Goal: Information Seeking & Learning: Find specific page/section

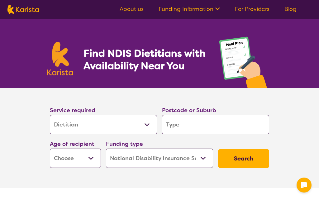
select select "Dietitian"
select select "NDIS"
select select "Dietitian"
select select "NDIS"
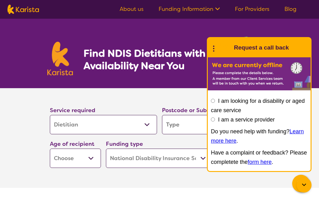
click at [303, 185] on icon at bounding box center [303, 184] width 7 height 7
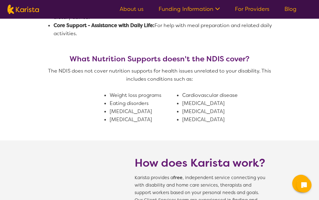
scroll to position [532, 0]
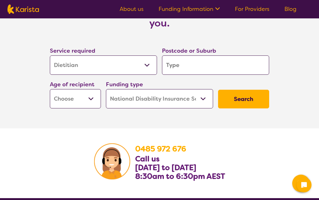
click at [145, 74] on select "Allied Health Assistant Assessment (ADHD or Autism) Behaviour support Counselli…" at bounding box center [103, 65] width 107 height 19
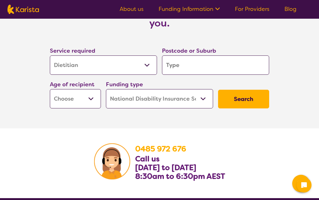
click at [219, 70] on input "search" at bounding box center [215, 64] width 107 height 19
click at [198, 75] on input "search" at bounding box center [215, 64] width 107 height 19
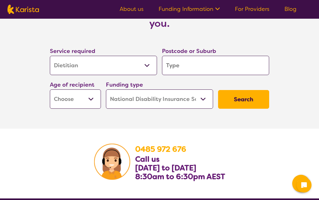
type input "G"
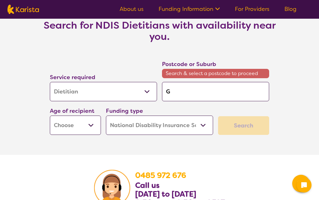
type input "Gu"
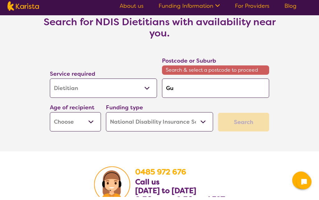
type input "Gun"
type input "Gung"
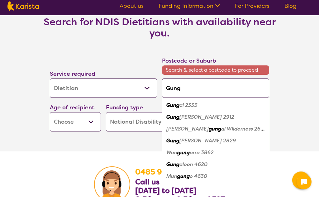
type input "Gunga"
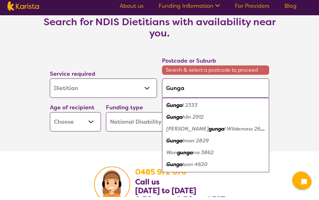
type input "Gungah"
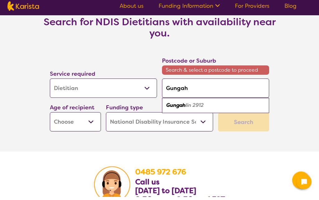
type input "Gungahl"
type input "Gungahli"
type input "Gungahlin"
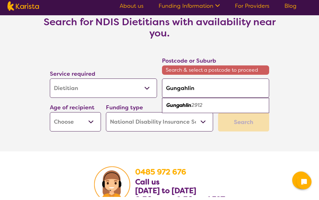
scroll to position [1032, 0]
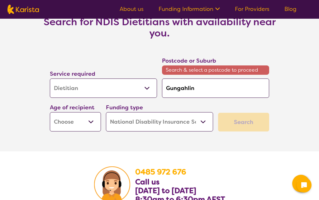
type input "Gungahlin"
click at [251, 132] on div "Search" at bounding box center [243, 122] width 51 height 19
click at [86, 132] on select "Early Childhood - 0 to 9 Child - 10 to 11 Adolescent - 12 to 17 Adult - 18 to 6…" at bounding box center [75, 121] width 51 height 19
select select "AD"
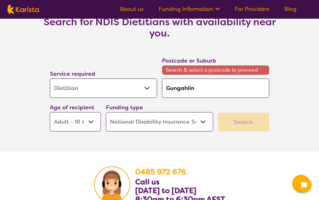
click at [192, 132] on select "Home Care Package (HCP) National Disability Insurance Scheme (NDIS) I don't know" at bounding box center [159, 121] width 107 height 19
click at [249, 132] on div "Search" at bounding box center [243, 122] width 51 height 19
click at [237, 98] on input "Gungahlin" at bounding box center [215, 88] width 107 height 19
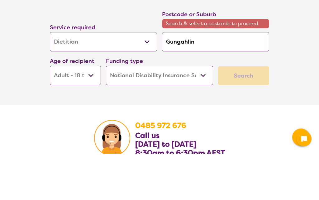
type input "Gungahli"
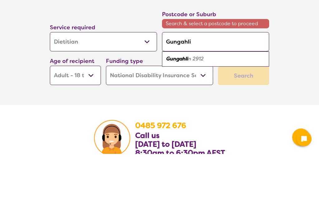
type input "Gungahl"
type input "Gungah"
type input "Gunga"
type input "Gung"
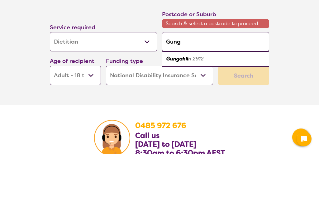
type input "Gun"
type input "Gu"
type input "G"
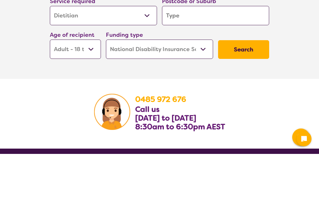
type input "2"
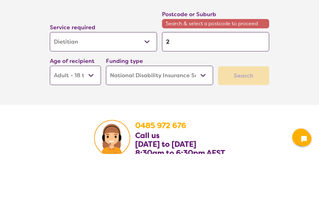
type input "29"
type input "291"
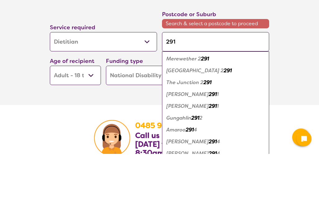
type input "2912"
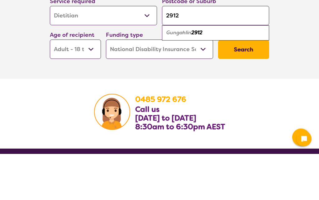
type input "2912"
click at [214, 73] on div "Gungahlin 2912" at bounding box center [215, 79] width 101 height 12
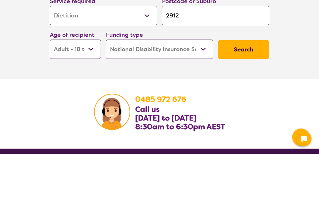
scroll to position [1079, 0]
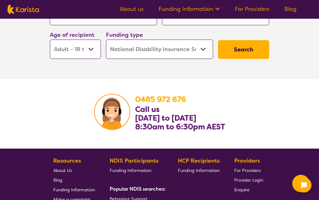
click at [247, 58] on button "Search" at bounding box center [243, 49] width 51 height 19
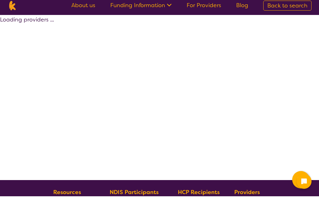
scroll to position [4, 0]
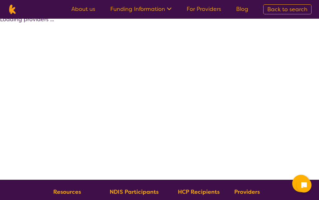
select select "by_score"
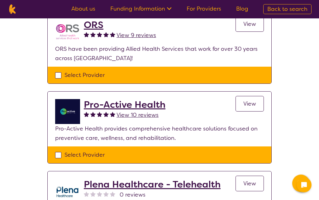
scroll to position [91, 0]
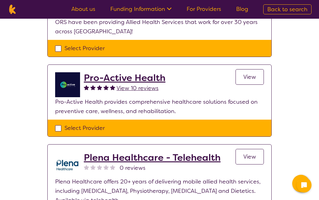
click at [255, 80] on span "View" at bounding box center [249, 76] width 13 height 7
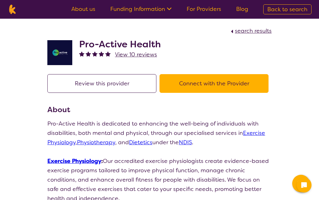
select select "by_score"
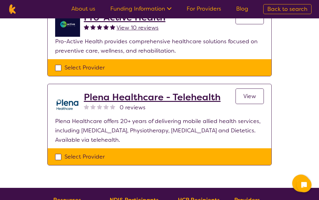
scroll to position [178, 0]
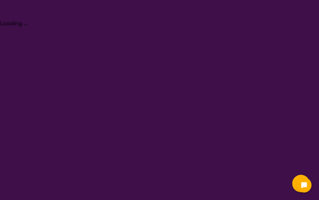
select select "Dietitian"
select select "AD"
select select "NDIS"
select select "Dietitian"
select select "AD"
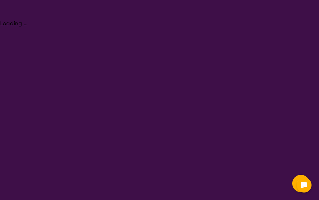
select select "NDIS"
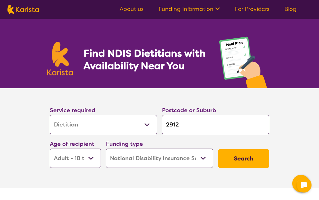
click at [148, 121] on select "Allied Health Assistant Assessment (ADHD or Autism) Behaviour support Counselli…" at bounding box center [103, 124] width 107 height 19
select select "Exercise physiology"
click at [244, 158] on button "Search" at bounding box center [243, 158] width 51 height 19
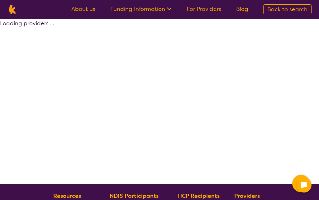
select select "by_score"
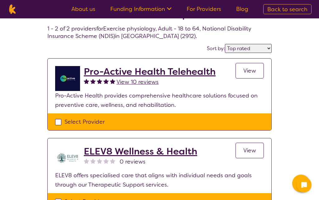
scroll to position [38, 0]
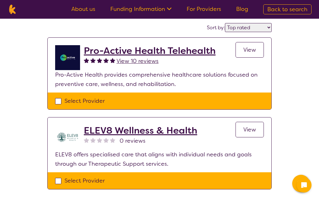
click at [255, 132] on span "View" at bounding box center [249, 129] width 13 height 7
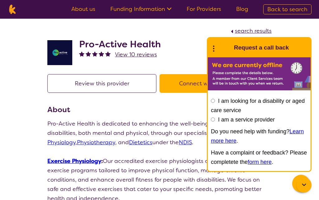
click at [299, 187] on div at bounding box center [304, 185] width 15 height 15
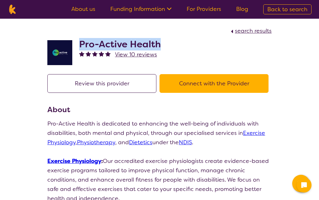
copy h2 "Pro-Active Health"
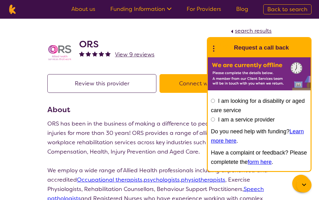
click at [304, 185] on icon at bounding box center [304, 185] width 4 height 2
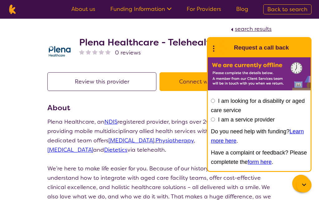
scroll to position [10, 0]
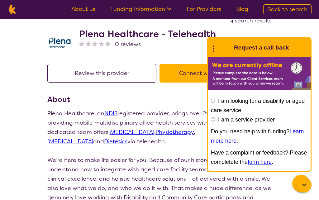
click at [300, 193] on div at bounding box center [304, 185] width 15 height 15
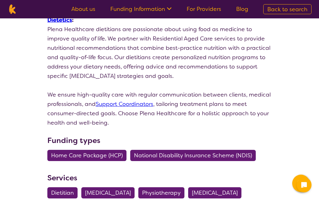
scroll to position [571, 0]
